Goal: Complete application form

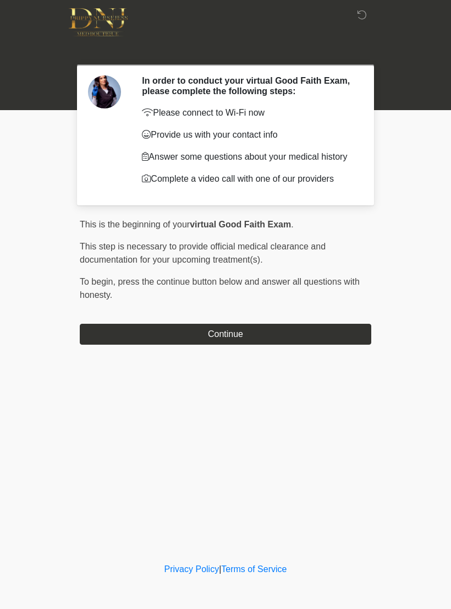
click at [285, 363] on div "‎ ‎ In order to conduct your virtual Good Faith Exam, please complete the follo…" at bounding box center [226, 280] width 330 height 538
click at [307, 336] on button "Continue" at bounding box center [226, 334] width 292 height 21
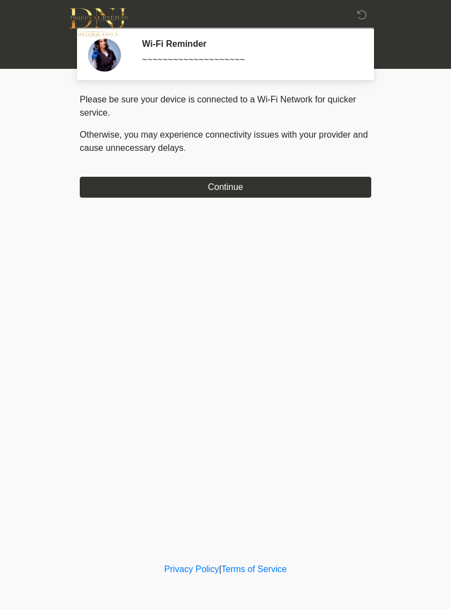
click at [332, 178] on button "Continue" at bounding box center [226, 187] width 292 height 21
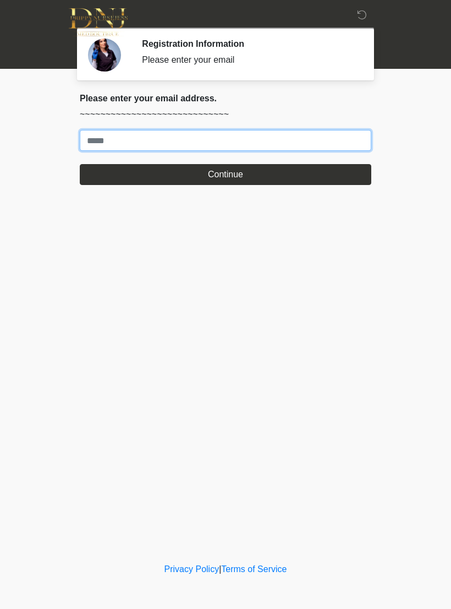
click at [346, 147] on input "Where should we email your treatment plan?" at bounding box center [226, 140] width 292 height 21
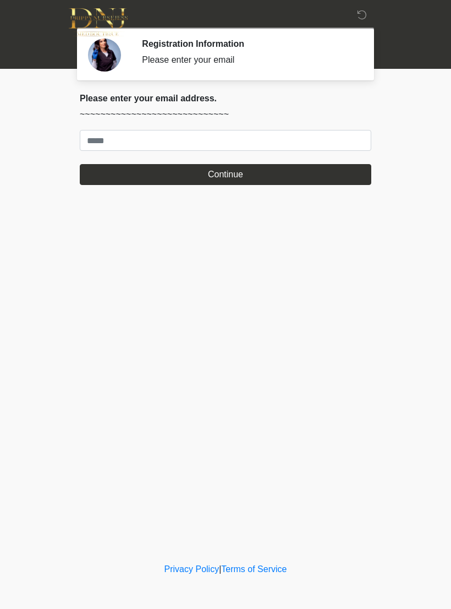
click at [402, 337] on body "‎ ‎ Registration Information Please enter your email Please connect to Wi-Fi no…" at bounding box center [225, 304] width 451 height 609
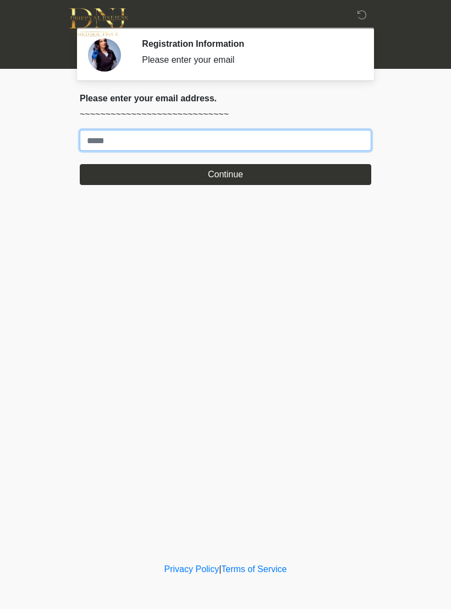
click at [99, 142] on input "Where should we email your treatment plan?" at bounding box center [226, 140] width 292 height 21
type input "**********"
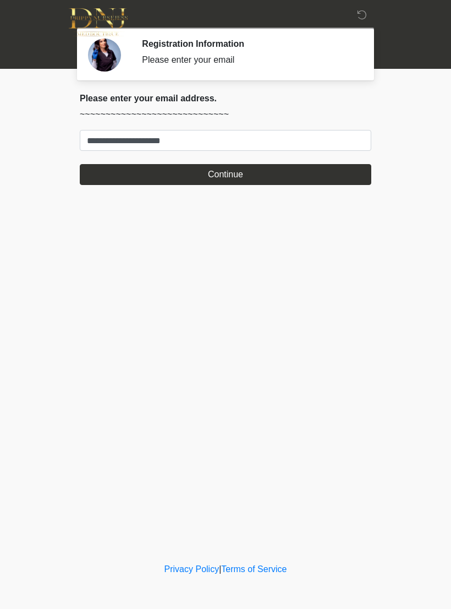
click at [228, 176] on button "Continue" at bounding box center [226, 174] width 292 height 21
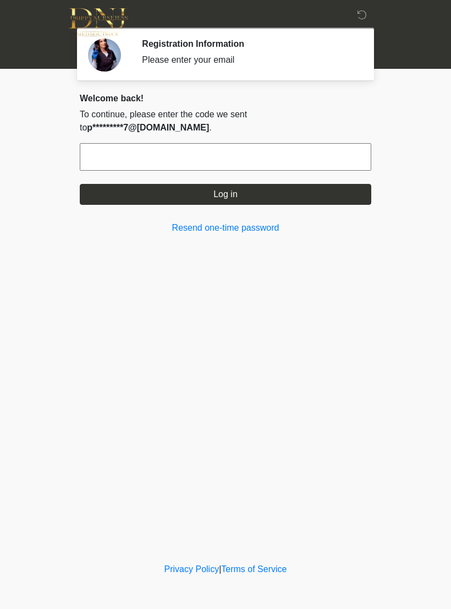
click at [103, 143] on input "text" at bounding box center [226, 157] width 292 height 28
type input "*"
type input "******"
click at [336, 186] on button "Log in" at bounding box center [226, 194] width 292 height 21
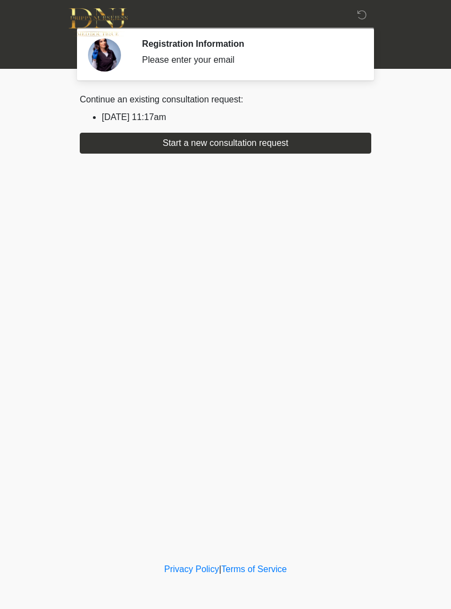
click at [318, 145] on button "Start a new consultation request" at bounding box center [226, 143] width 292 height 21
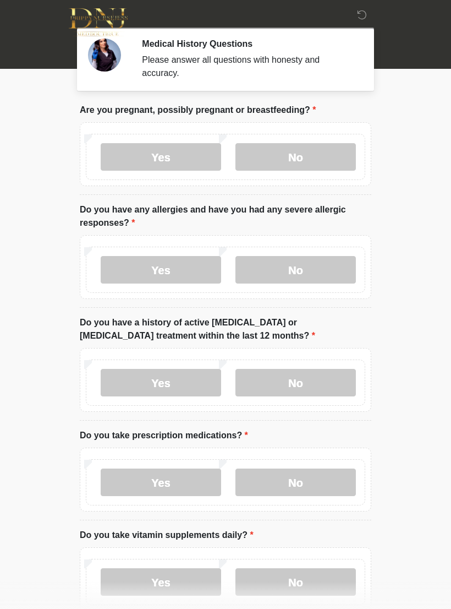
click at [309, 158] on label "No" at bounding box center [296, 157] width 121 height 28
click at [299, 271] on label "No" at bounding box center [296, 270] width 121 height 28
click at [302, 386] on label "No" at bounding box center [296, 383] width 121 height 28
click at [299, 482] on label "No" at bounding box center [296, 482] width 121 height 28
click at [307, 583] on label "No" at bounding box center [296, 582] width 121 height 28
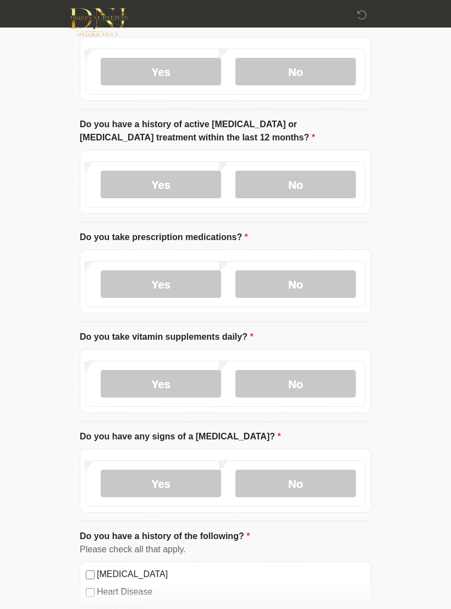
scroll to position [220, 0]
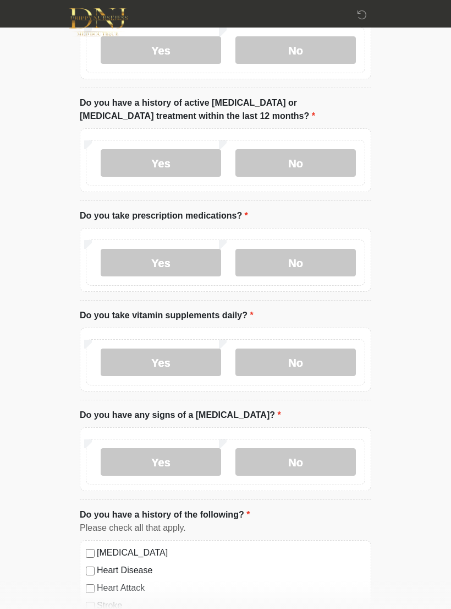
click at [294, 460] on label "No" at bounding box center [296, 462] width 121 height 28
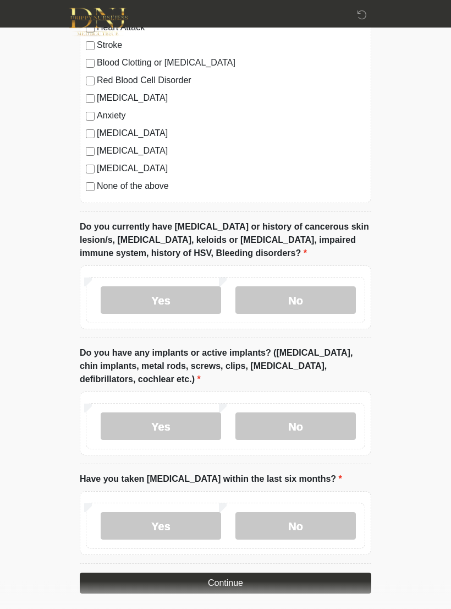
scroll to position [780, 0]
click at [301, 294] on label "No" at bounding box center [296, 300] width 121 height 28
click at [303, 426] on label "No" at bounding box center [296, 426] width 121 height 28
click at [294, 523] on label "No" at bounding box center [296, 526] width 121 height 28
click at [240, 577] on button "Continue" at bounding box center [226, 582] width 292 height 21
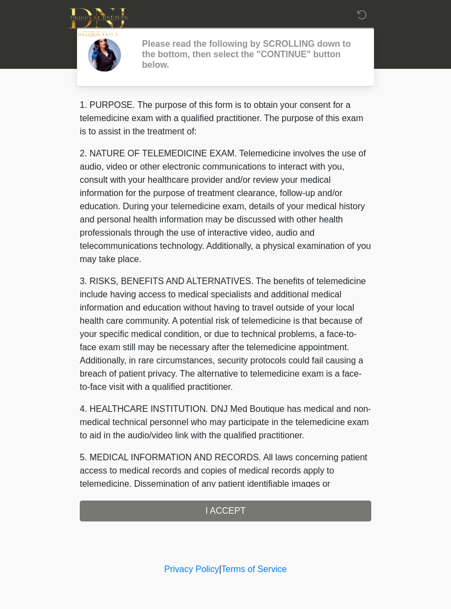
scroll to position [0, 0]
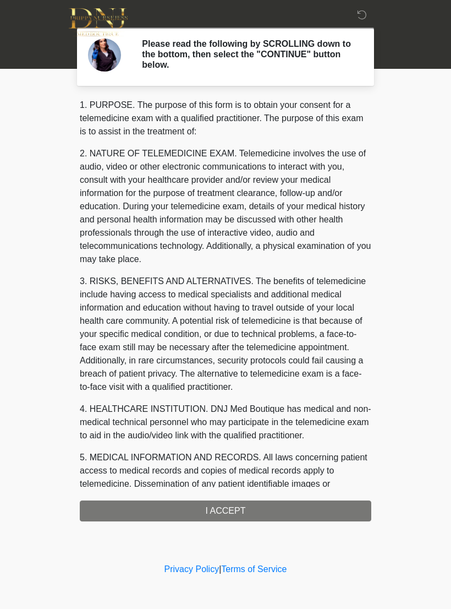
click at [231, 506] on div "1. PURPOSE. The purpose of this form is to obtain your consent for a telemedici…" at bounding box center [226, 310] width 292 height 423
click at [230, 508] on div "1. PURPOSE. The purpose of this form is to obtain your consent for a telemedici…" at bounding box center [226, 310] width 292 height 423
click at [221, 515] on div "1. PURPOSE. The purpose of this form is to obtain your consent for a telemedici…" at bounding box center [226, 310] width 292 height 423
click at [223, 505] on div "1. PURPOSE. The purpose of this form is to obtain your consent for a telemedici…" at bounding box center [226, 310] width 292 height 423
click at [209, 517] on div "1. PURPOSE. The purpose of this form is to obtain your consent for a telemedici…" at bounding box center [226, 310] width 292 height 423
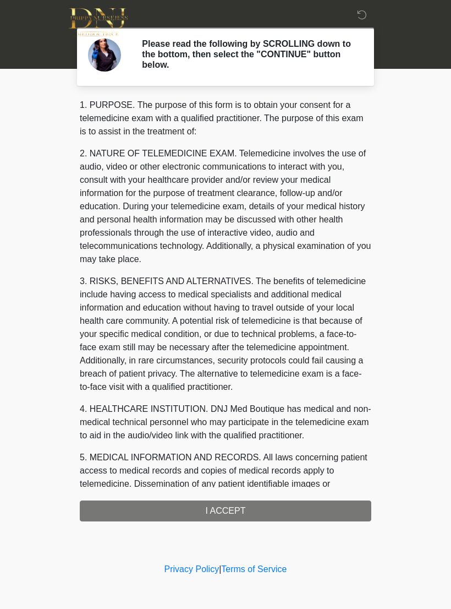
click at [200, 521] on div "‎ ‎ Please read the following by SCROLLING down to the bottom, then select the …" at bounding box center [226, 280] width 330 height 538
click at [218, 516] on div "1. PURPOSE. The purpose of this form is to obtain your consent for a telemedici…" at bounding box center [226, 310] width 292 height 423
click at [228, 518] on div "1. PURPOSE. The purpose of this form is to obtain your consent for a telemedici…" at bounding box center [226, 310] width 292 height 423
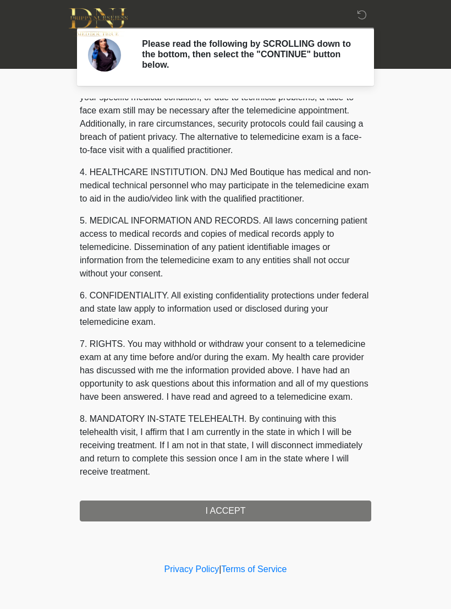
scroll to position [250, 0]
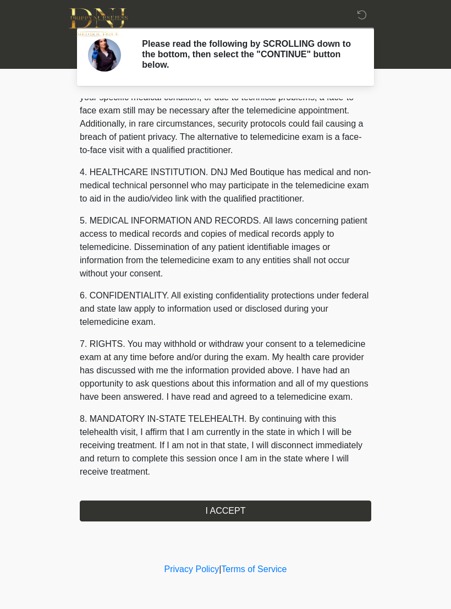
click at [227, 508] on button "I ACCEPT" at bounding box center [226, 510] width 292 height 21
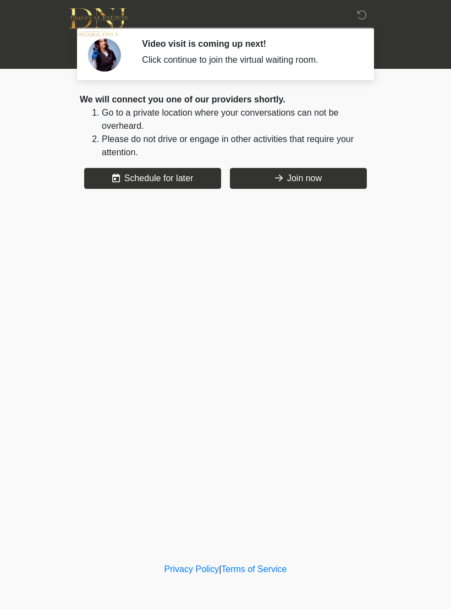
click at [312, 179] on button "Join now" at bounding box center [298, 178] width 137 height 21
